Goal: Transaction & Acquisition: Purchase product/service

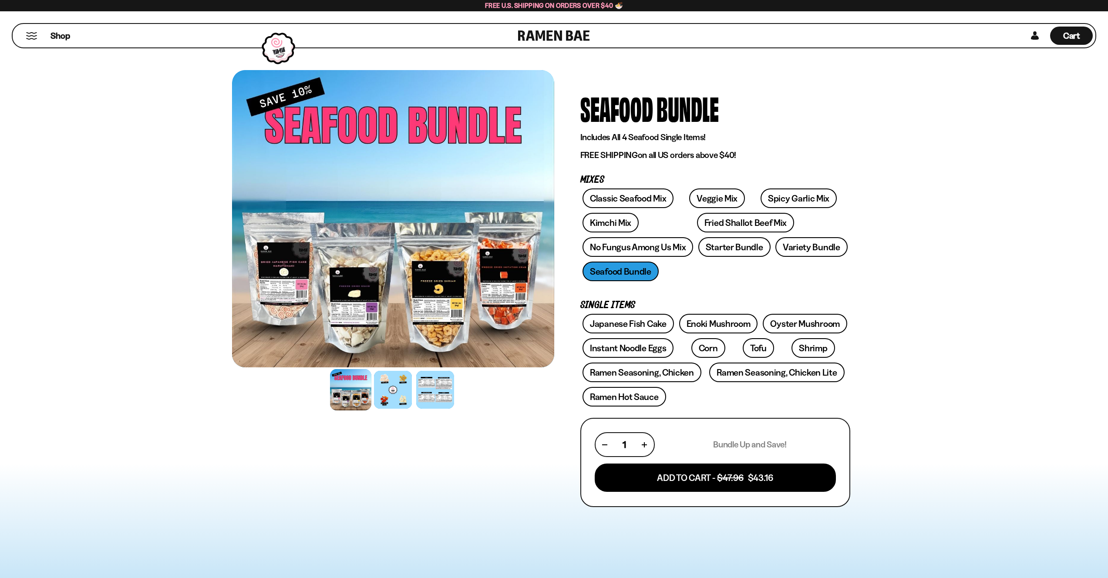
scroll to position [112, 0]
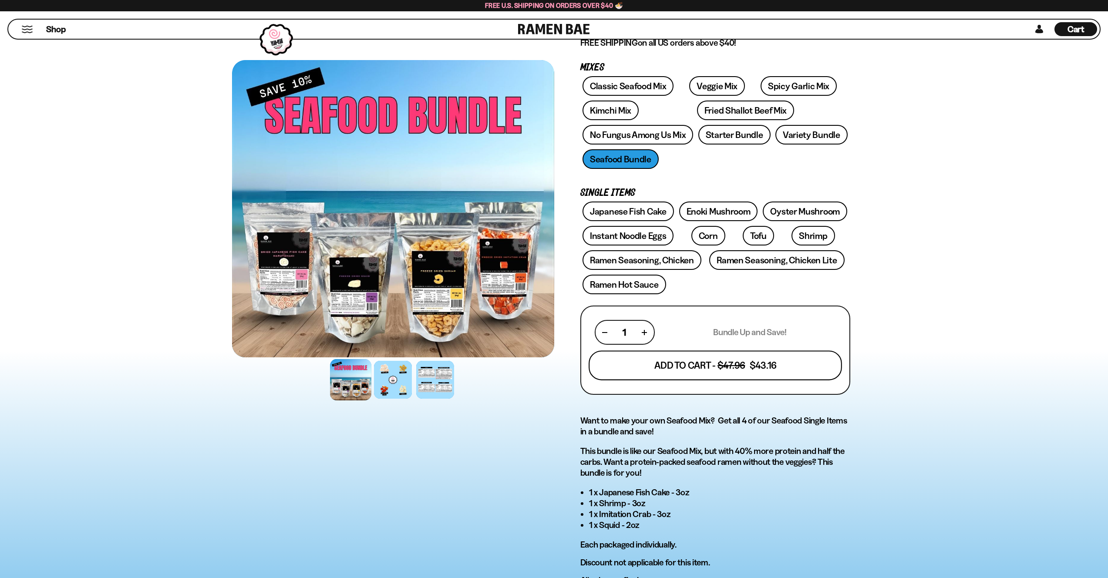
click at [723, 373] on button "Add To Cart - $47.96 $43.16" at bounding box center [715, 366] width 253 height 30
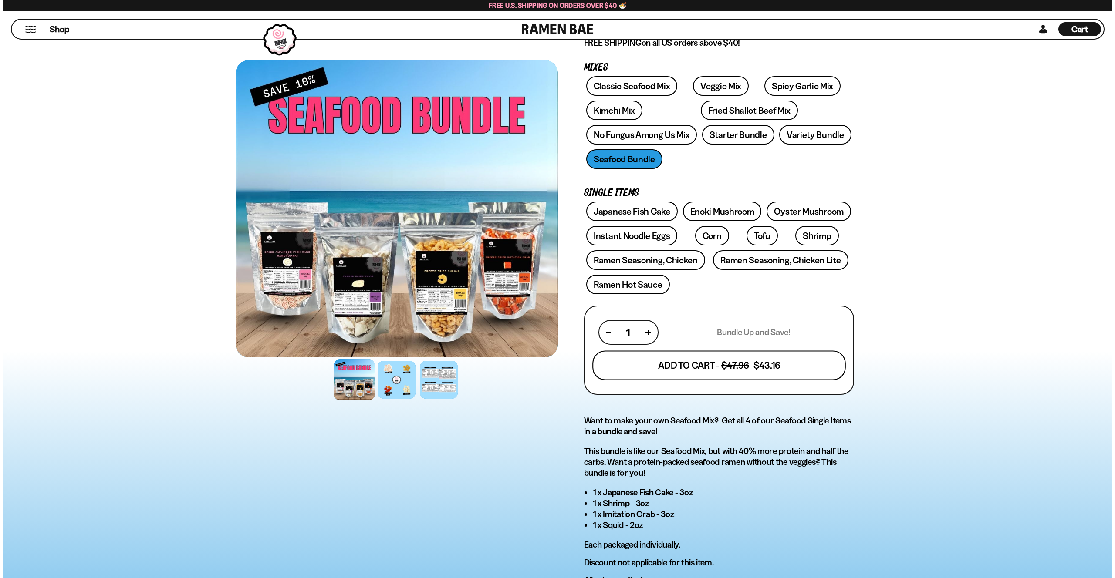
scroll to position [224, 0]
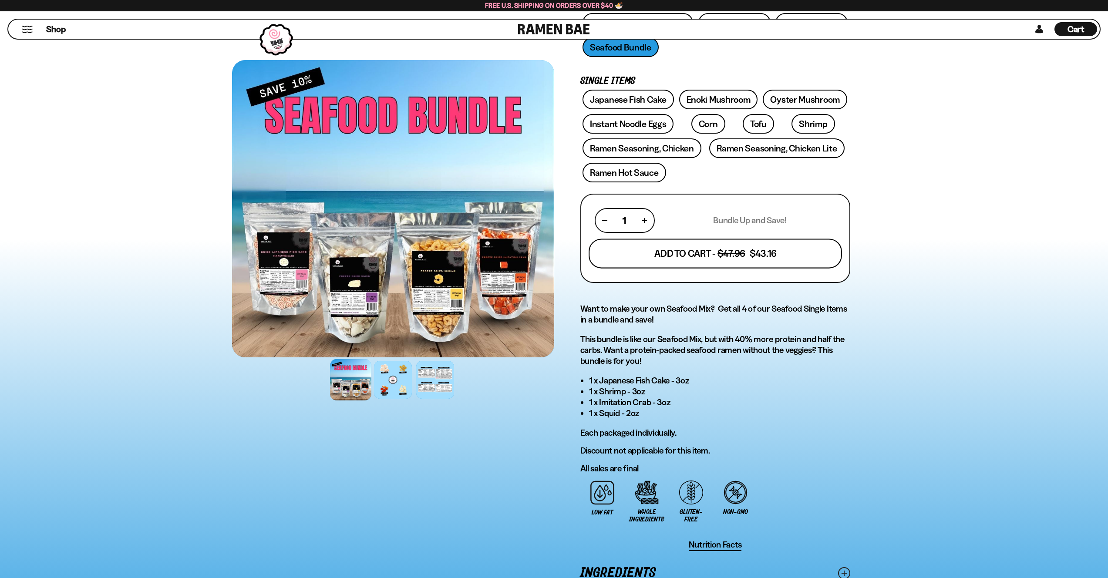
click at [723, 253] on button "Add To Cart - $47.96 $43.16" at bounding box center [715, 254] width 253 height 30
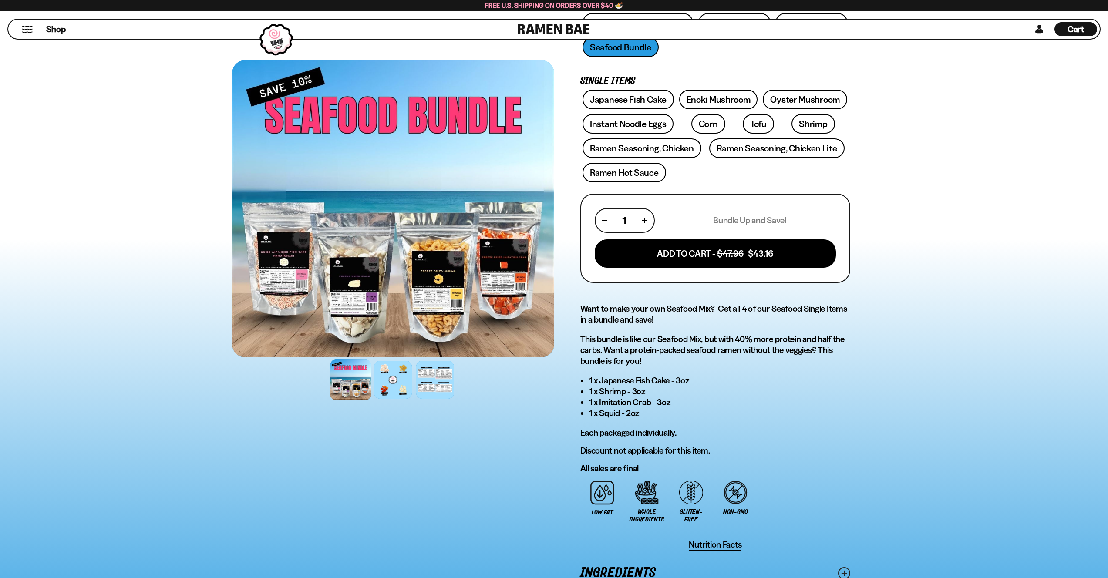
click at [975, 243] on div "No reviews Seafood Bundle Includes All 4 Seafood Single Items! FREE SHIPPING on…" at bounding box center [554, 262] width 1108 height 859
click at [27, 27] on button "Mobile Menu Trigger" at bounding box center [27, 29] width 12 height 7
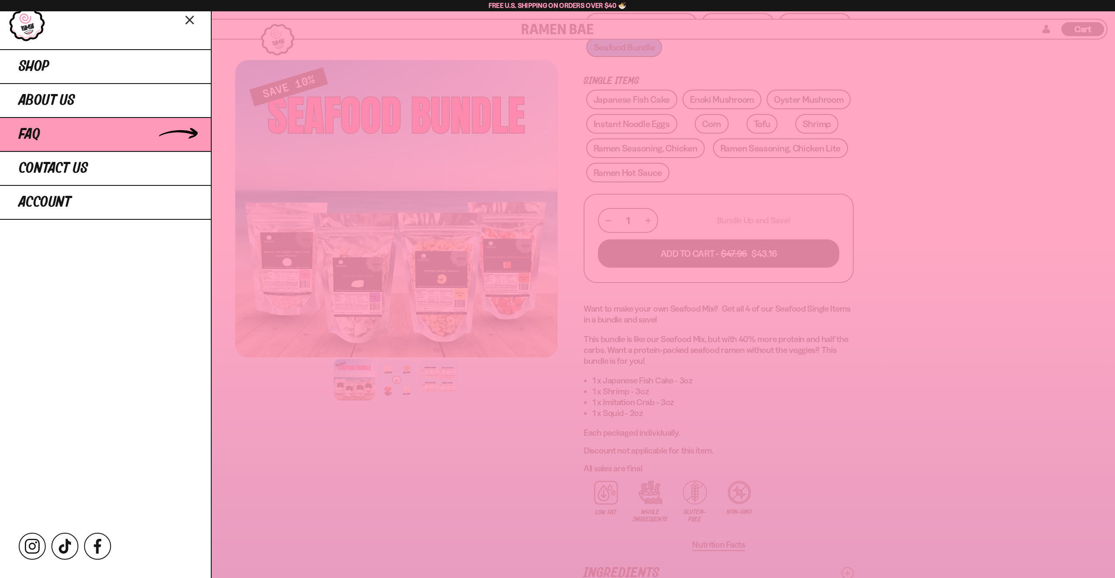
click at [29, 135] on span "FAQ" at bounding box center [29, 135] width 21 height 16
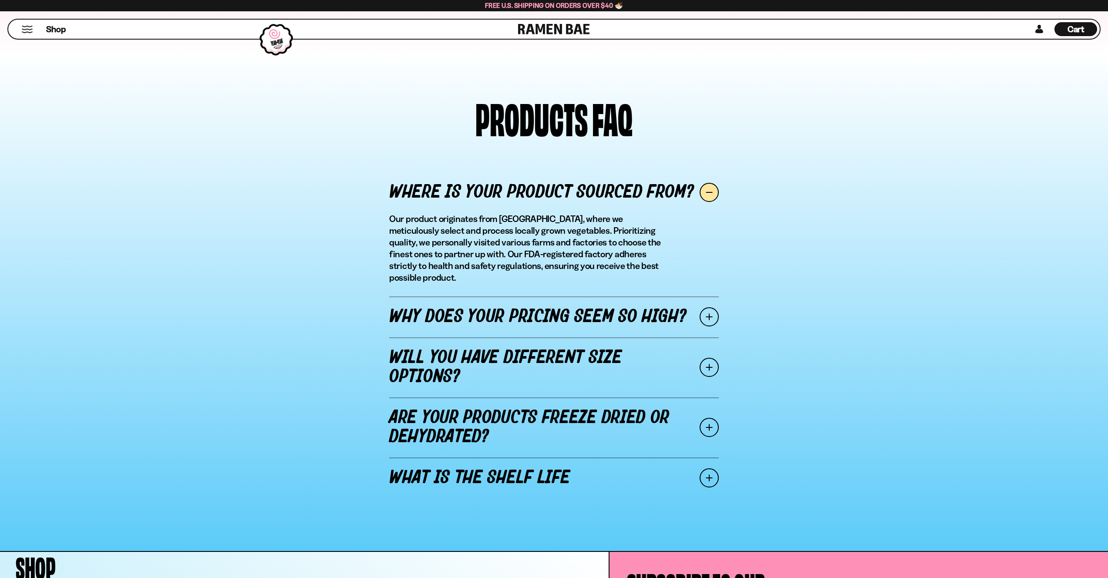
scroll to position [979, 0]
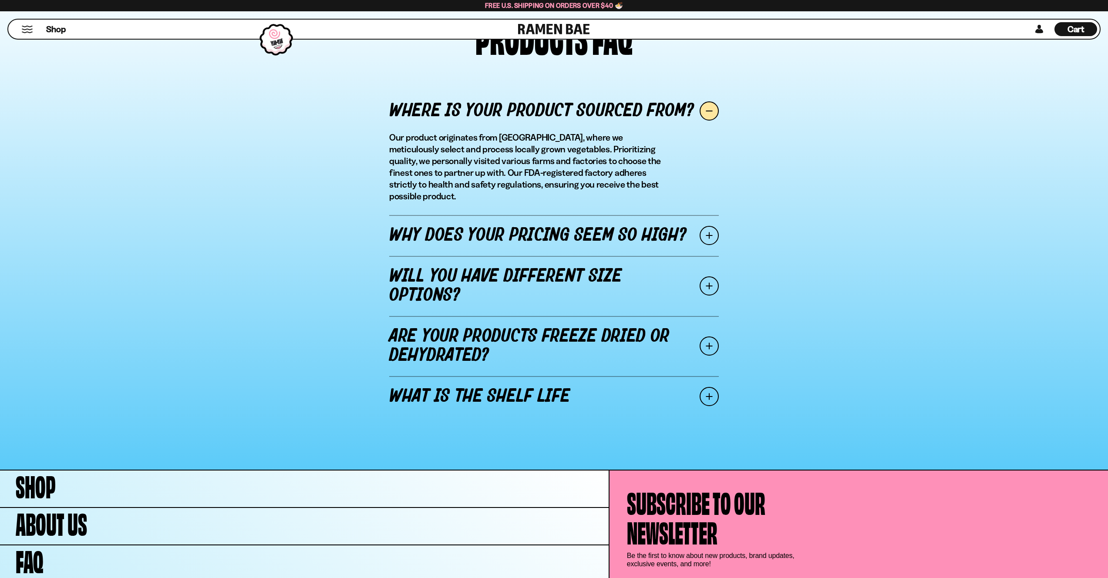
click at [557, 330] on link "Are your products freeze dried or dehydrated?" at bounding box center [554, 346] width 330 height 60
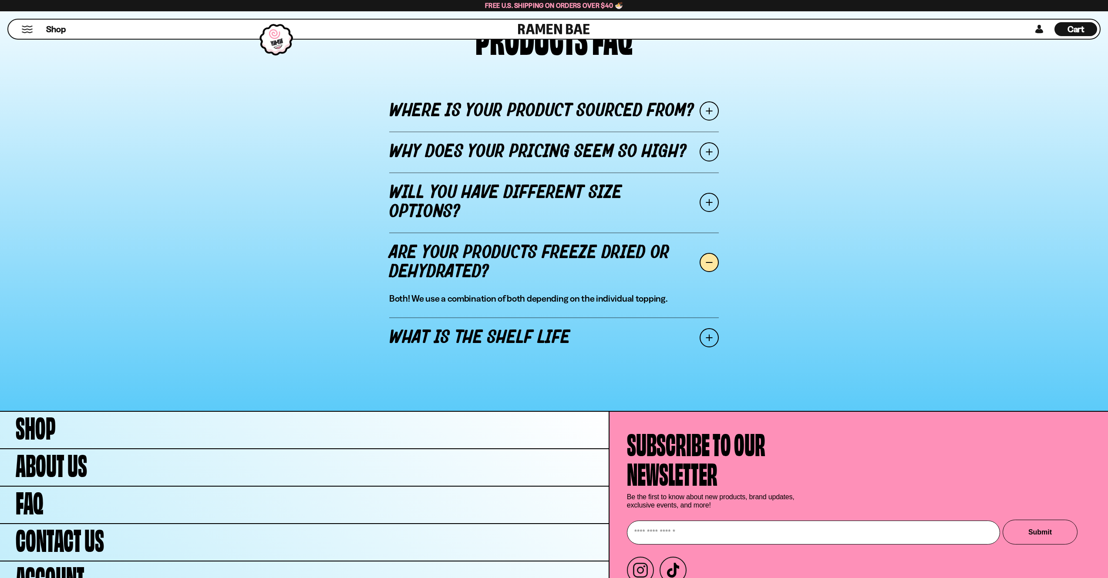
click at [543, 198] on link "Will you have different size options?" at bounding box center [554, 202] width 330 height 60
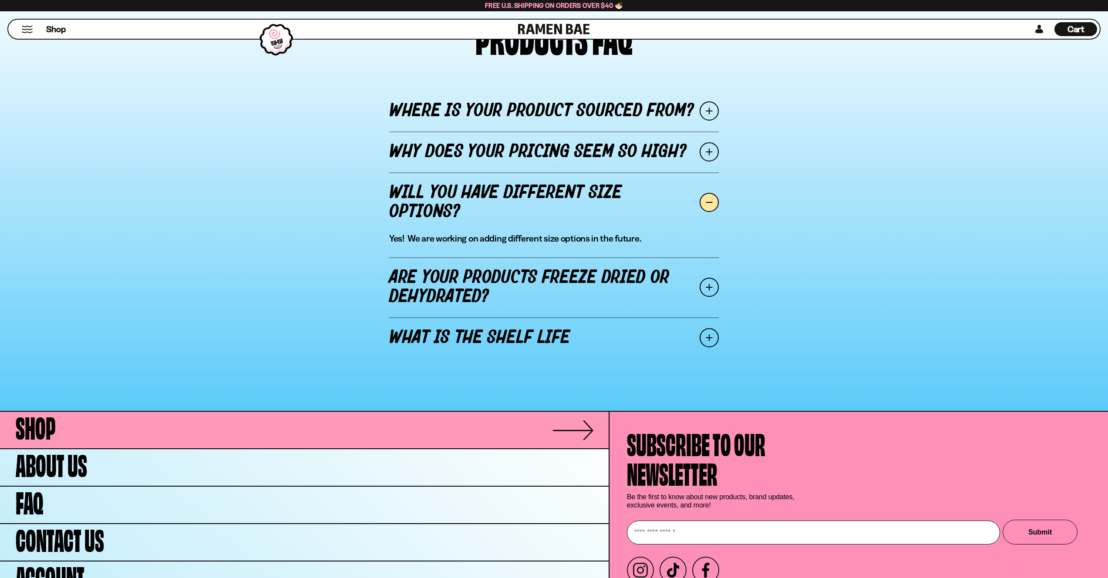
click at [64, 425] on link "Shop" at bounding box center [304, 430] width 609 height 37
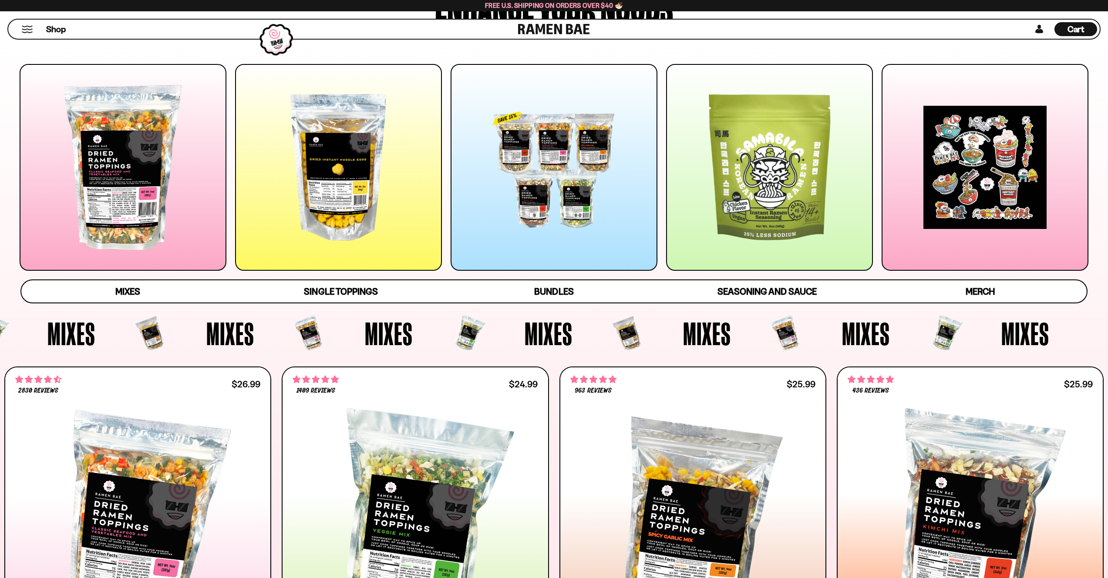
scroll to position [272, 0]
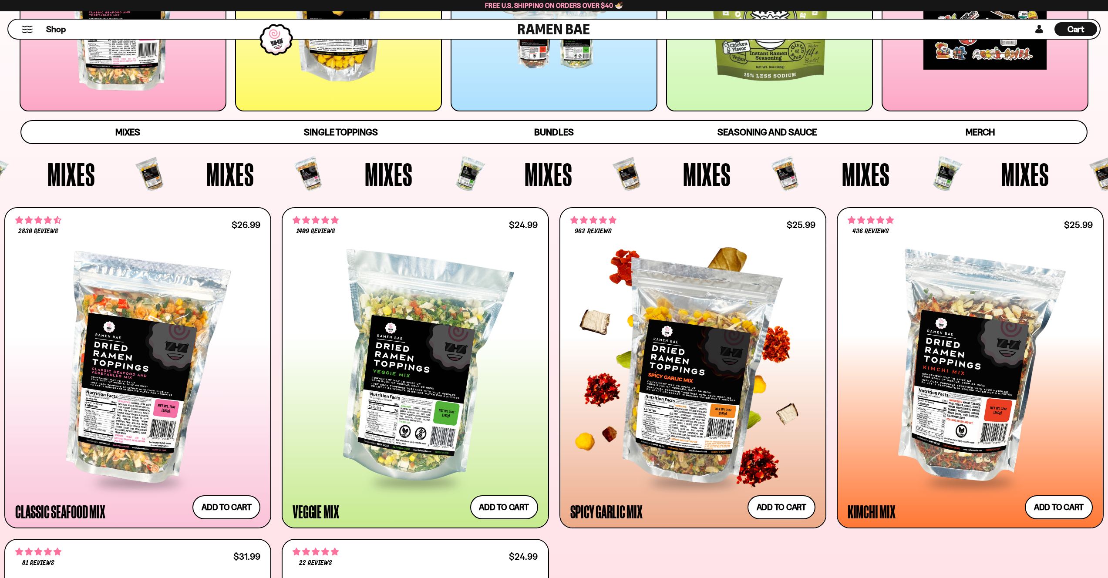
click at [672, 368] on div at bounding box center [692, 370] width 245 height 224
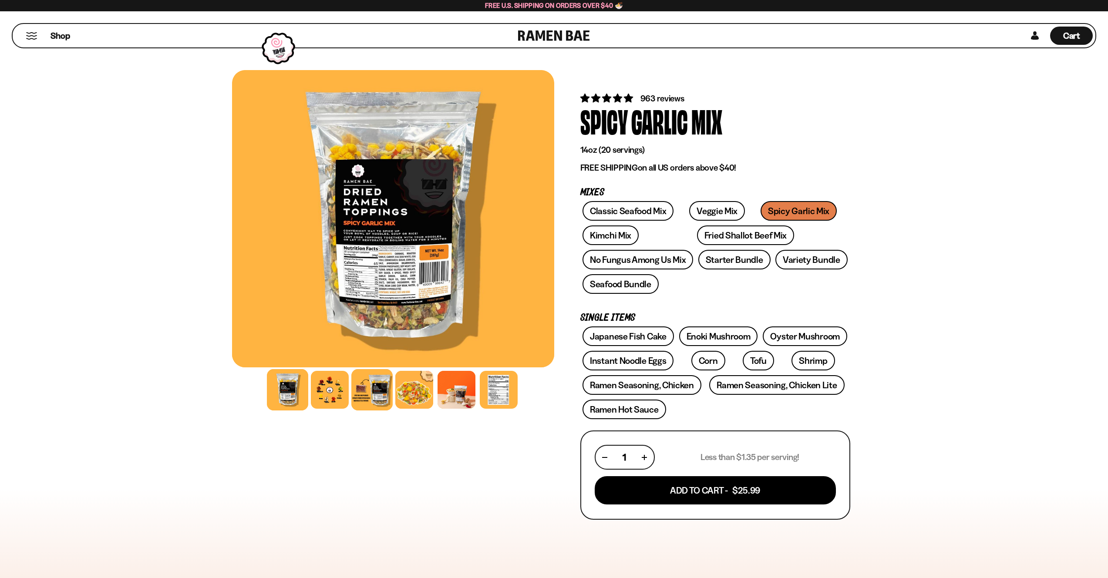
click at [372, 386] on div at bounding box center [371, 389] width 41 height 41
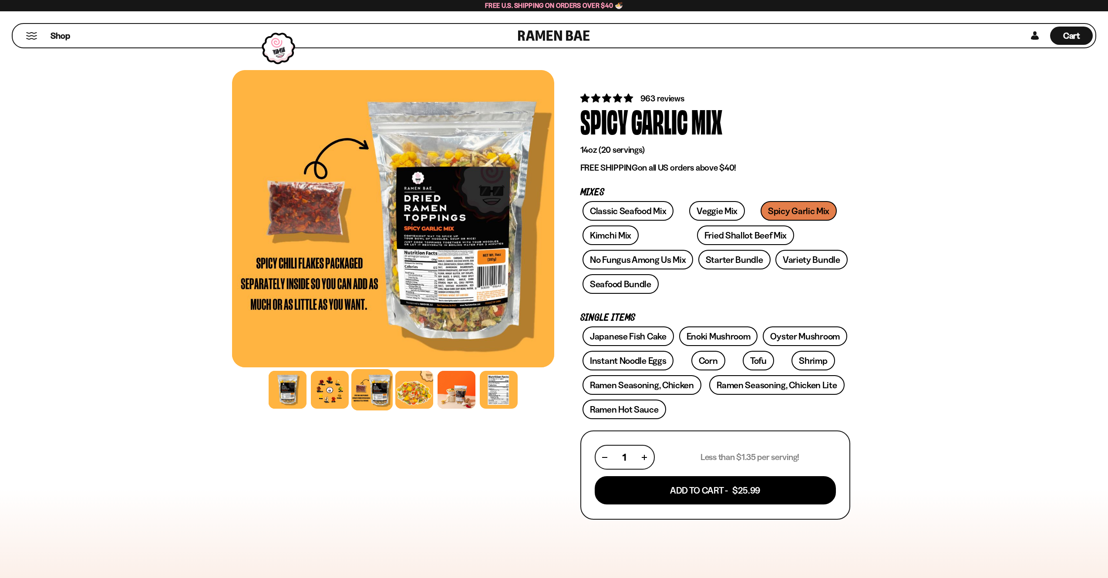
click at [435, 287] on div at bounding box center [393, 218] width 322 height 297
click at [462, 281] on div at bounding box center [393, 218] width 322 height 297
